Goal: Information Seeking & Learning: Learn about a topic

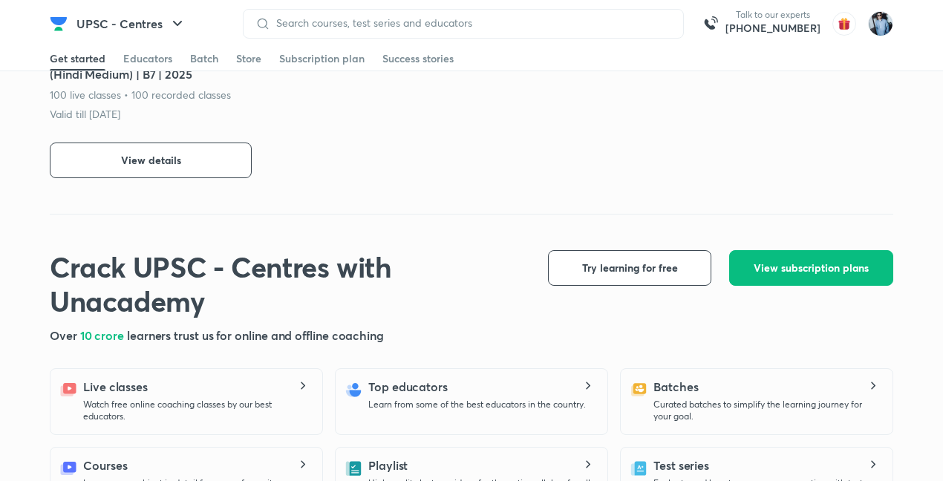
scroll to position [842, 0]
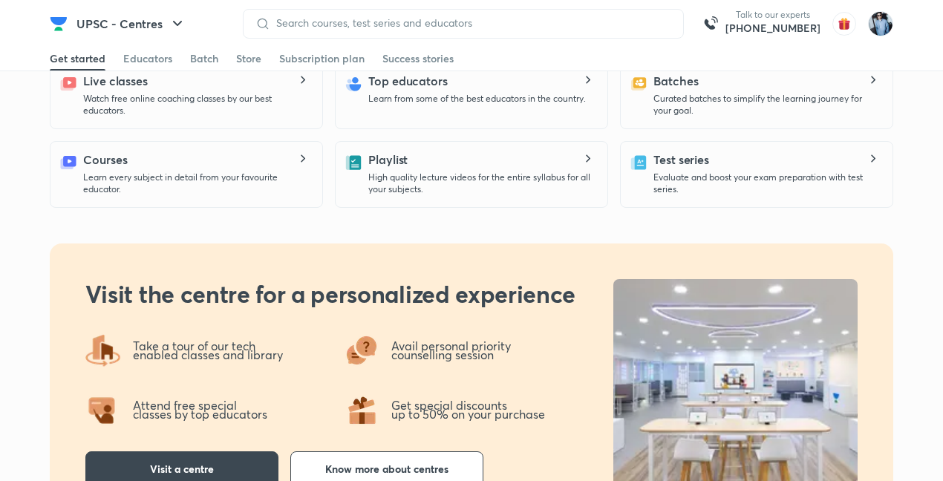
click at [304, 76] on icon at bounding box center [302, 80] width 18 height 8
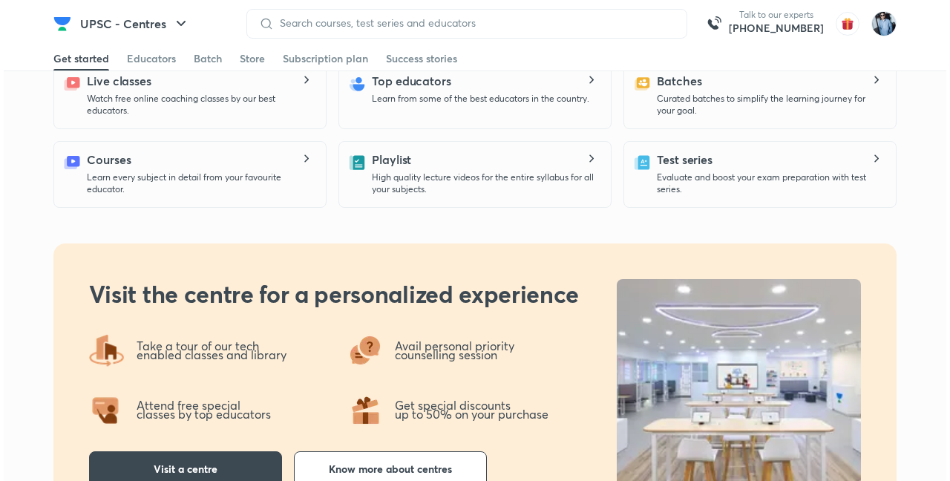
scroll to position [0, 0]
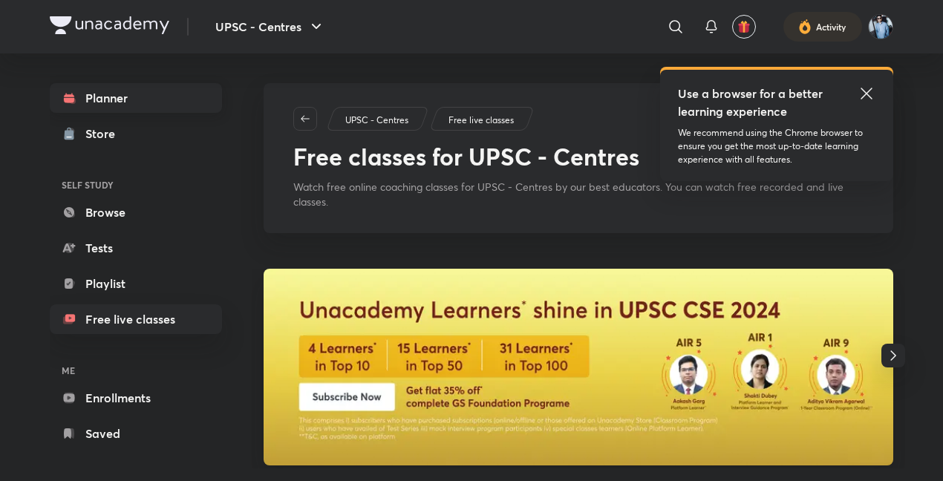
click at [84, 93] on link "Planner" at bounding box center [136, 98] width 172 height 30
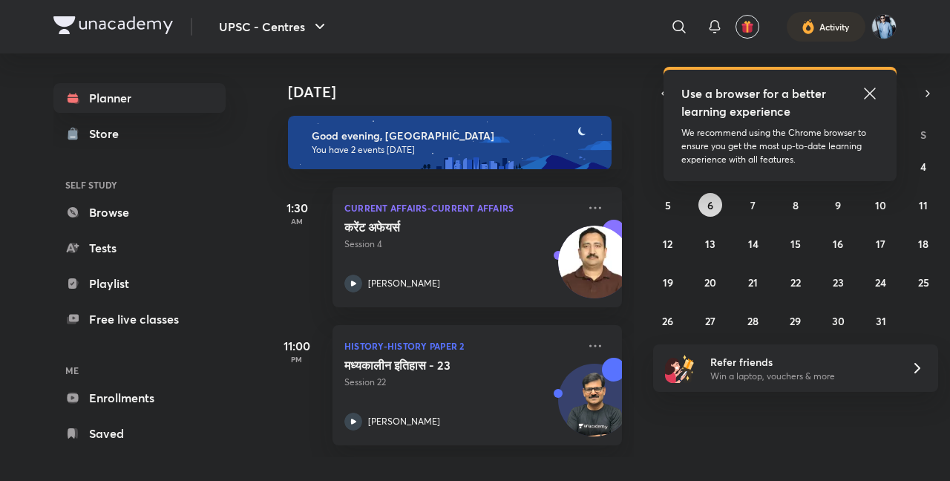
click at [711, 200] on abbr "6" at bounding box center [711, 205] width 6 height 14
click at [668, 203] on abbr "5" at bounding box center [668, 205] width 6 height 14
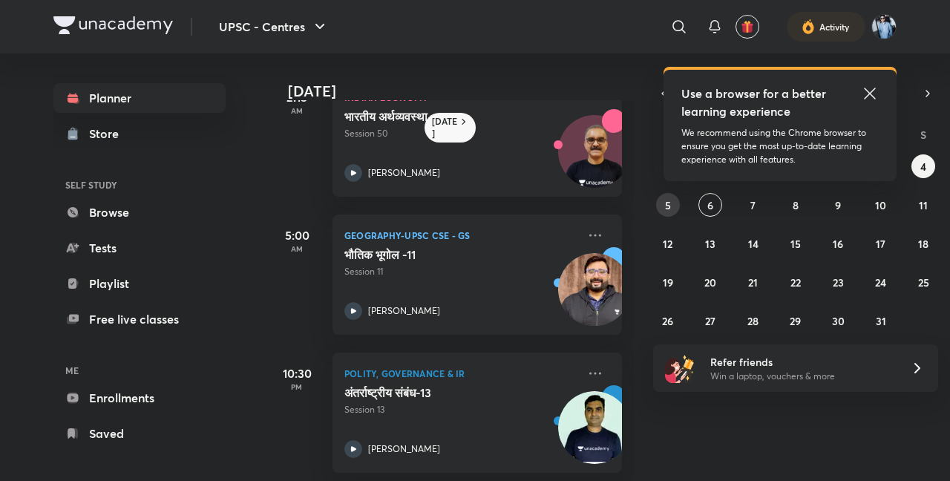
scroll to position [197, 0]
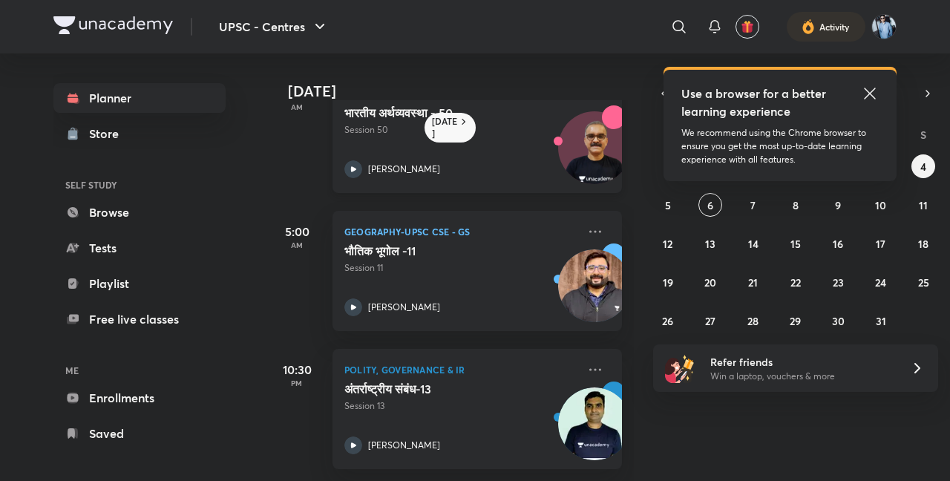
click at [590, 120] on img at bounding box center [594, 155] width 71 height 71
